Goal: Information Seeking & Learning: Check status

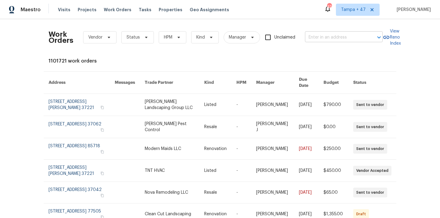
click at [312, 39] on input "text" at bounding box center [335, 37] width 61 height 9
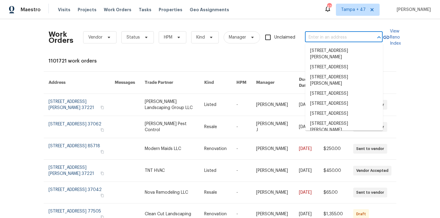
paste input "[STREET_ADDRESS]"
type input "[STREET_ADDRESS]"
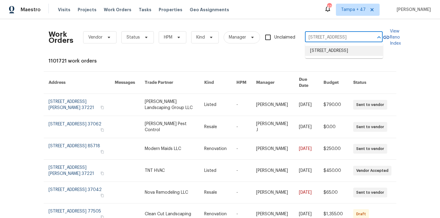
click at [327, 54] on li "[STREET_ADDRESS]" at bounding box center [345, 51] width 78 height 10
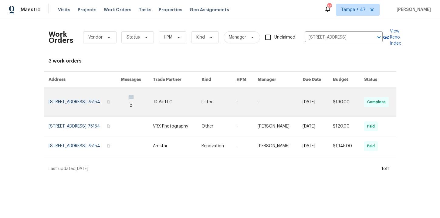
click at [68, 100] on link at bounding box center [85, 102] width 72 height 29
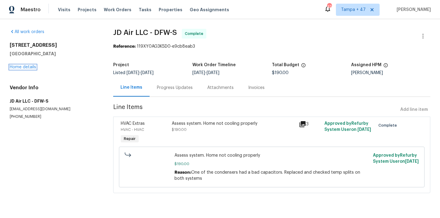
click at [26, 67] on link "Home details" at bounding box center [23, 67] width 26 height 4
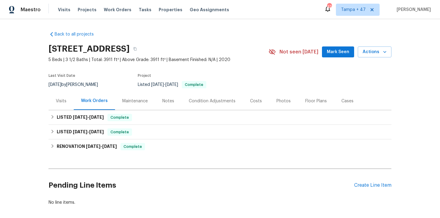
scroll to position [13, 0]
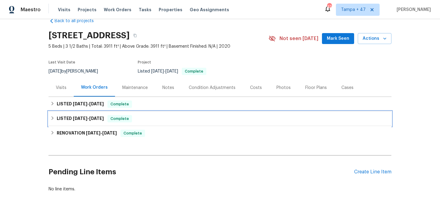
click at [146, 111] on div "LISTED [DATE] - [DATE] Complete" at bounding box center [220, 118] width 343 height 15
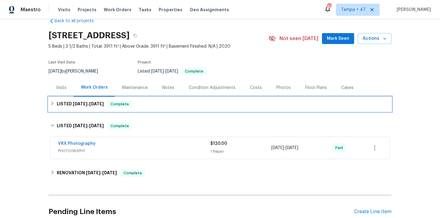
click at [155, 107] on div "LISTED [DATE] - [DATE] Complete" at bounding box center [220, 104] width 340 height 7
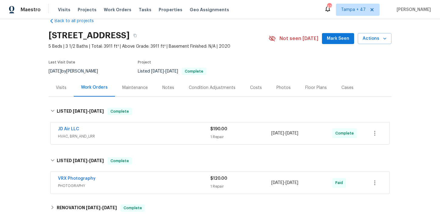
click at [159, 138] on span "HVAC, BRN_AND_LRR" at bounding box center [134, 136] width 152 height 6
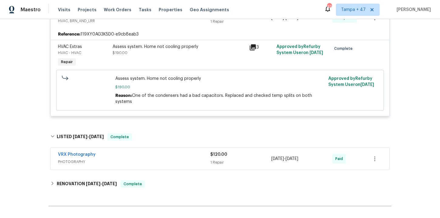
scroll to position [136, 0]
